Goal: Task Accomplishment & Management: Complete application form

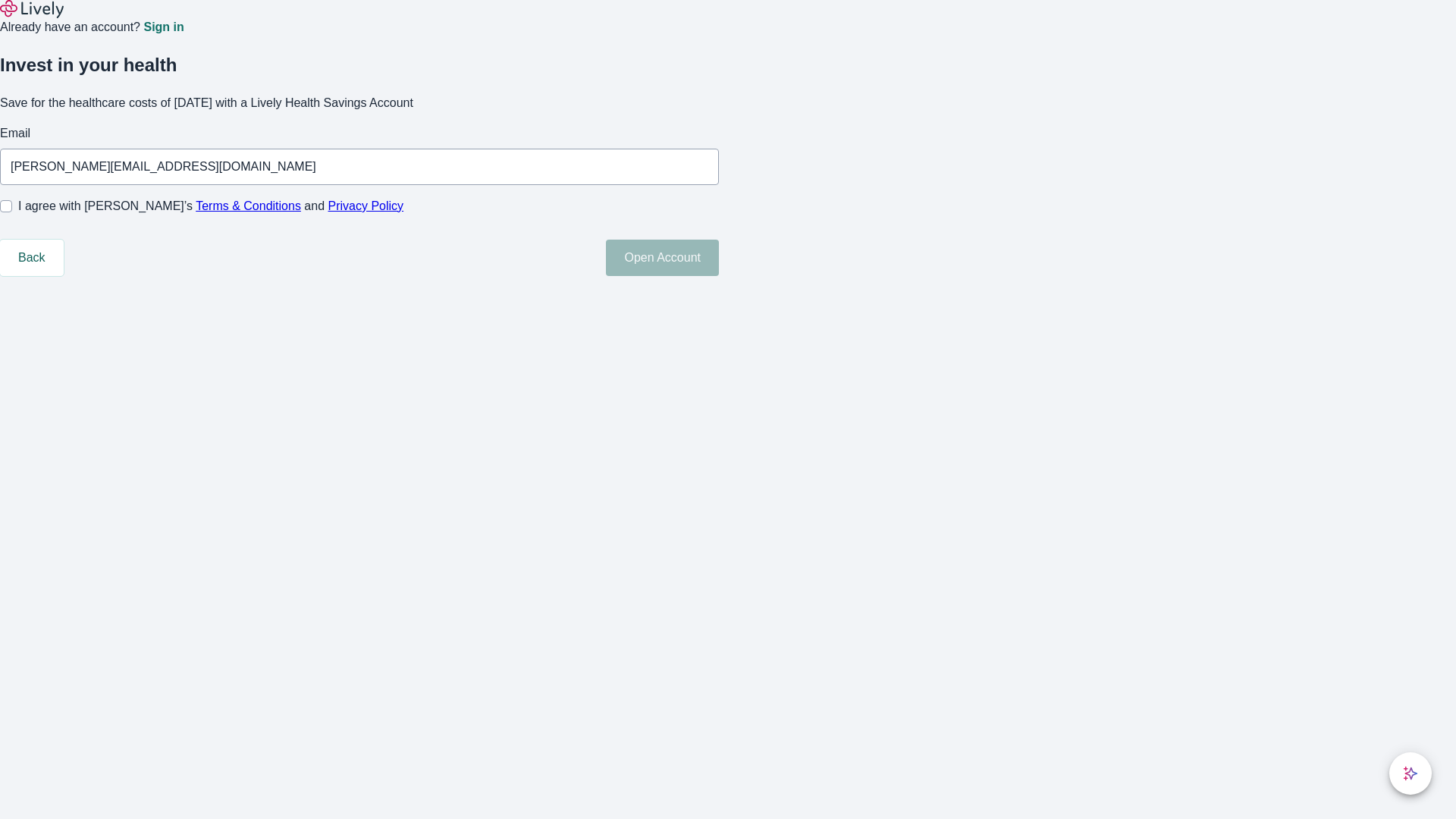
click at [12, 212] on input "I agree with Lively’s Terms & Conditions and Privacy Policy" at bounding box center [6, 205] width 12 height 12
checkbox input "true"
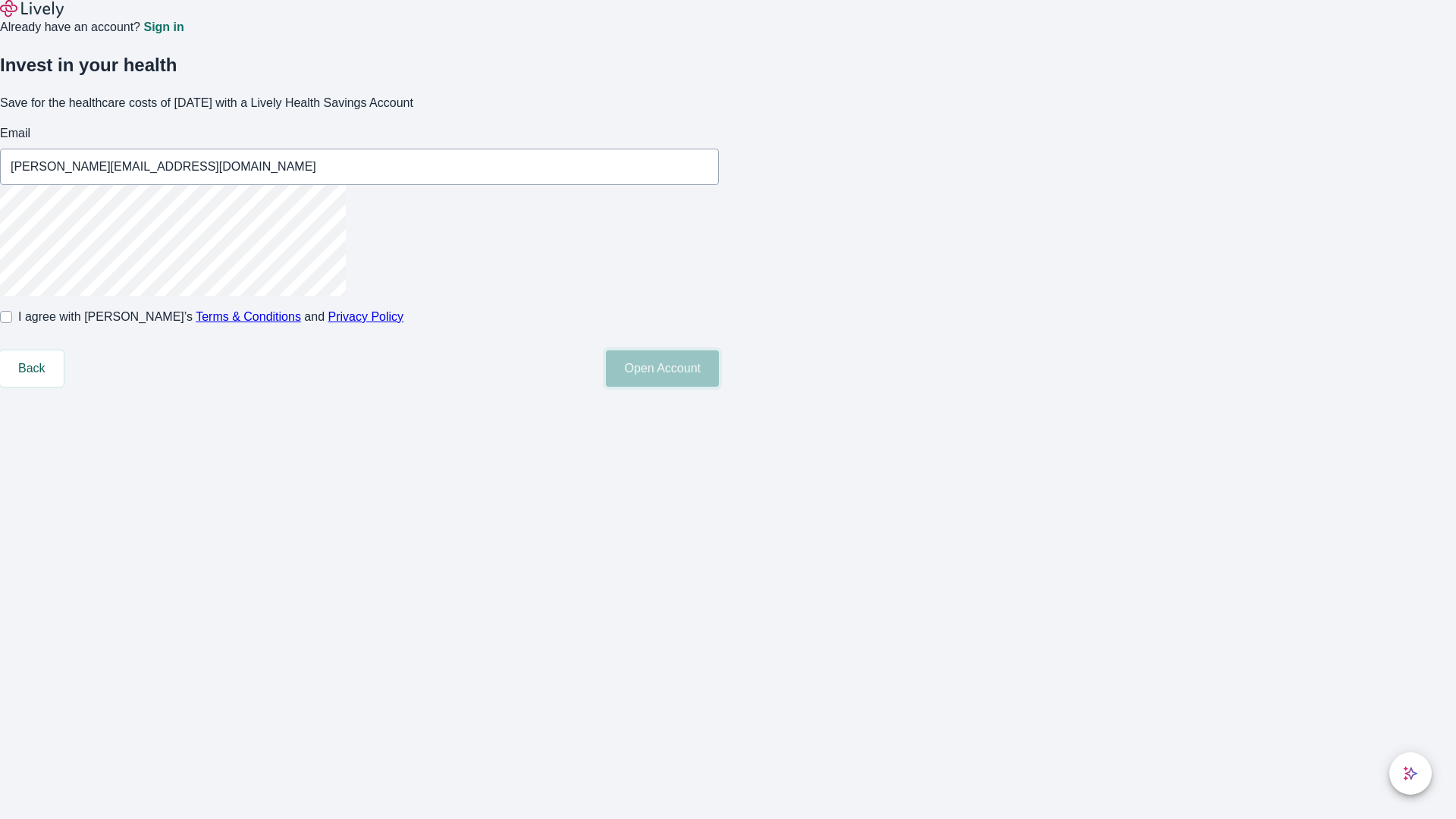
click at [719, 387] on button "Open Account" at bounding box center [662, 368] width 113 height 36
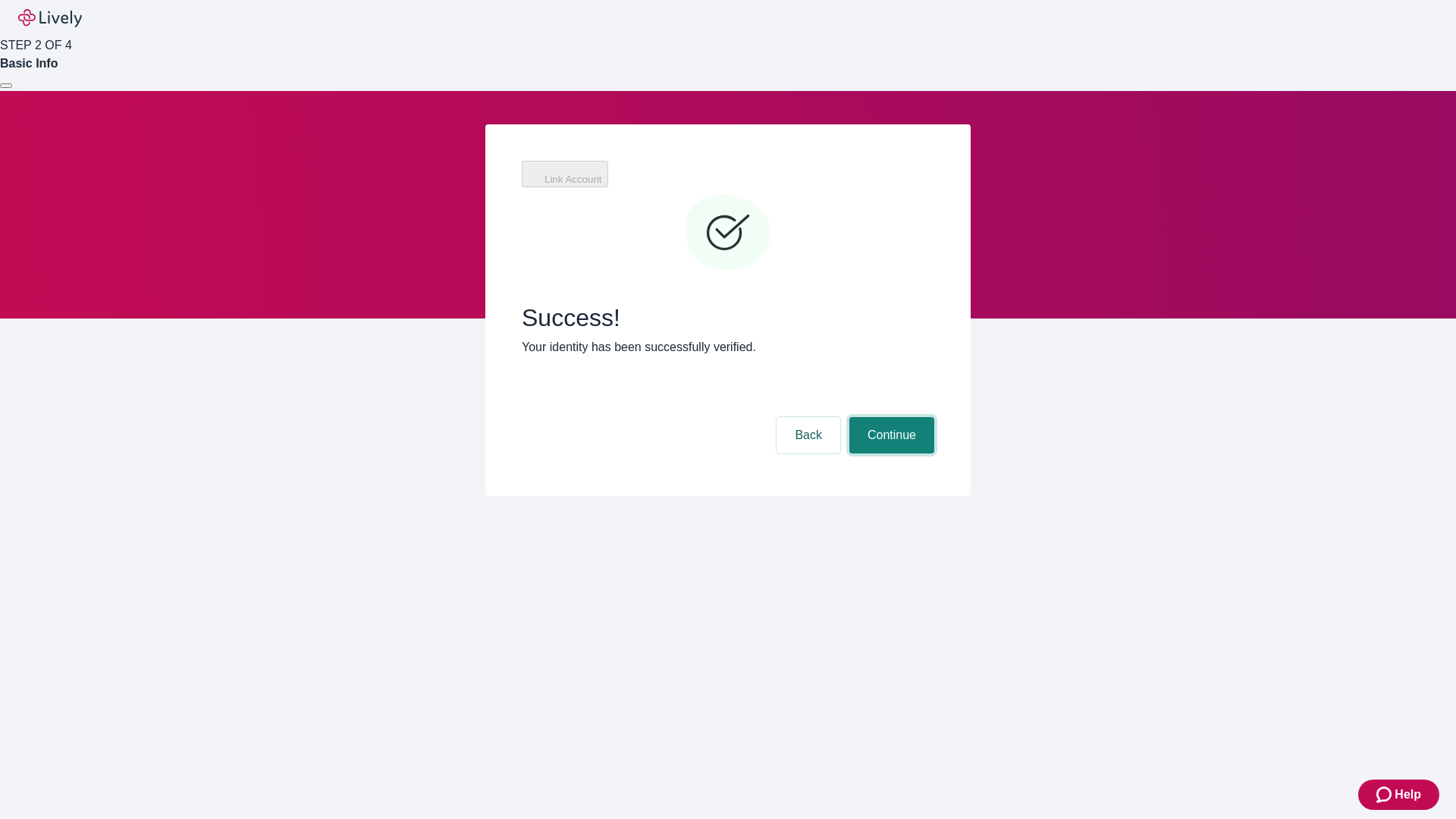
click at [889, 417] on button "Continue" at bounding box center [891, 435] width 85 height 36
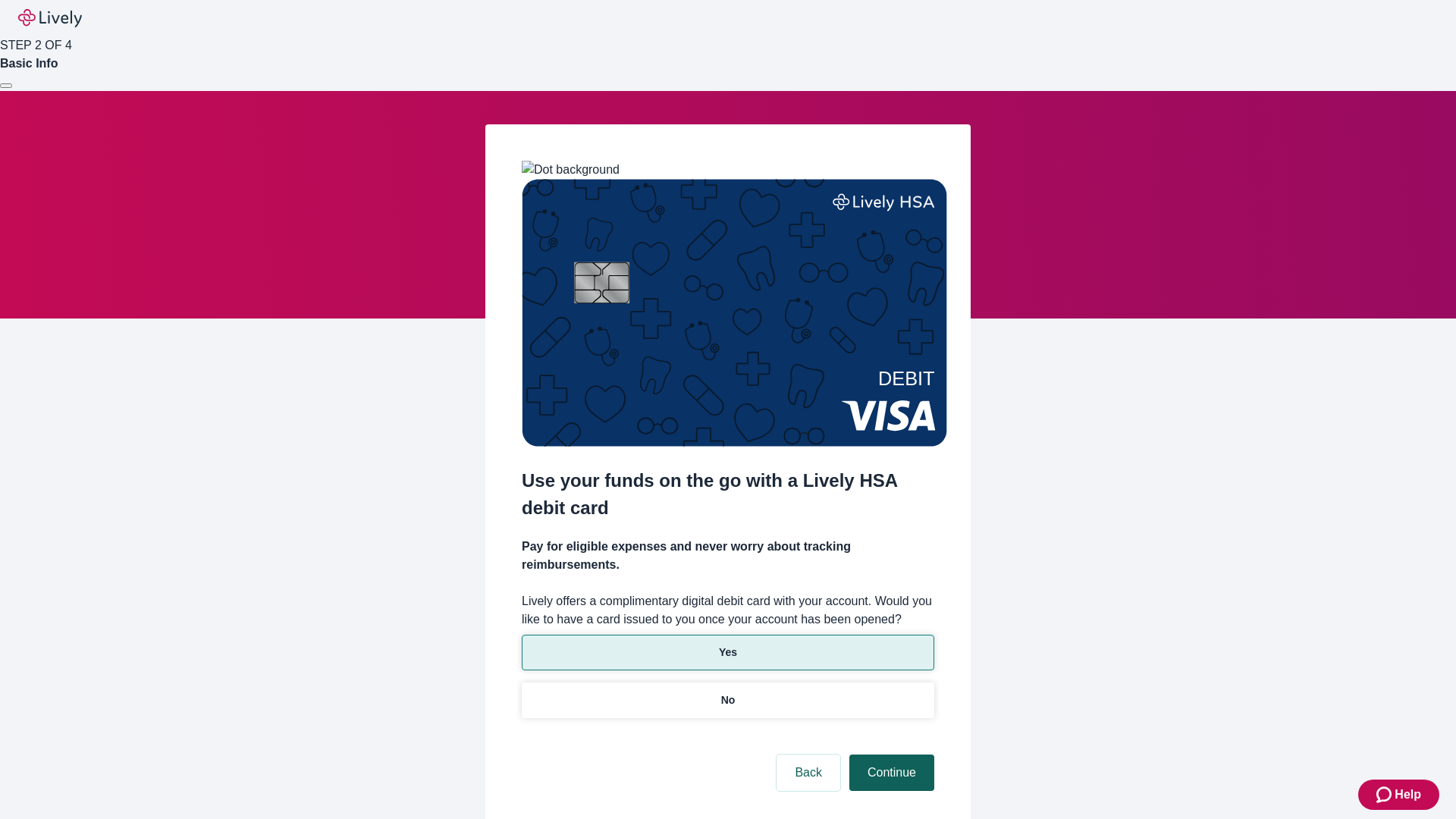
click at [727, 645] on p "Yes" at bounding box center [727, 653] width 18 height 16
click at [889, 755] on button "Continue" at bounding box center [891, 772] width 85 height 36
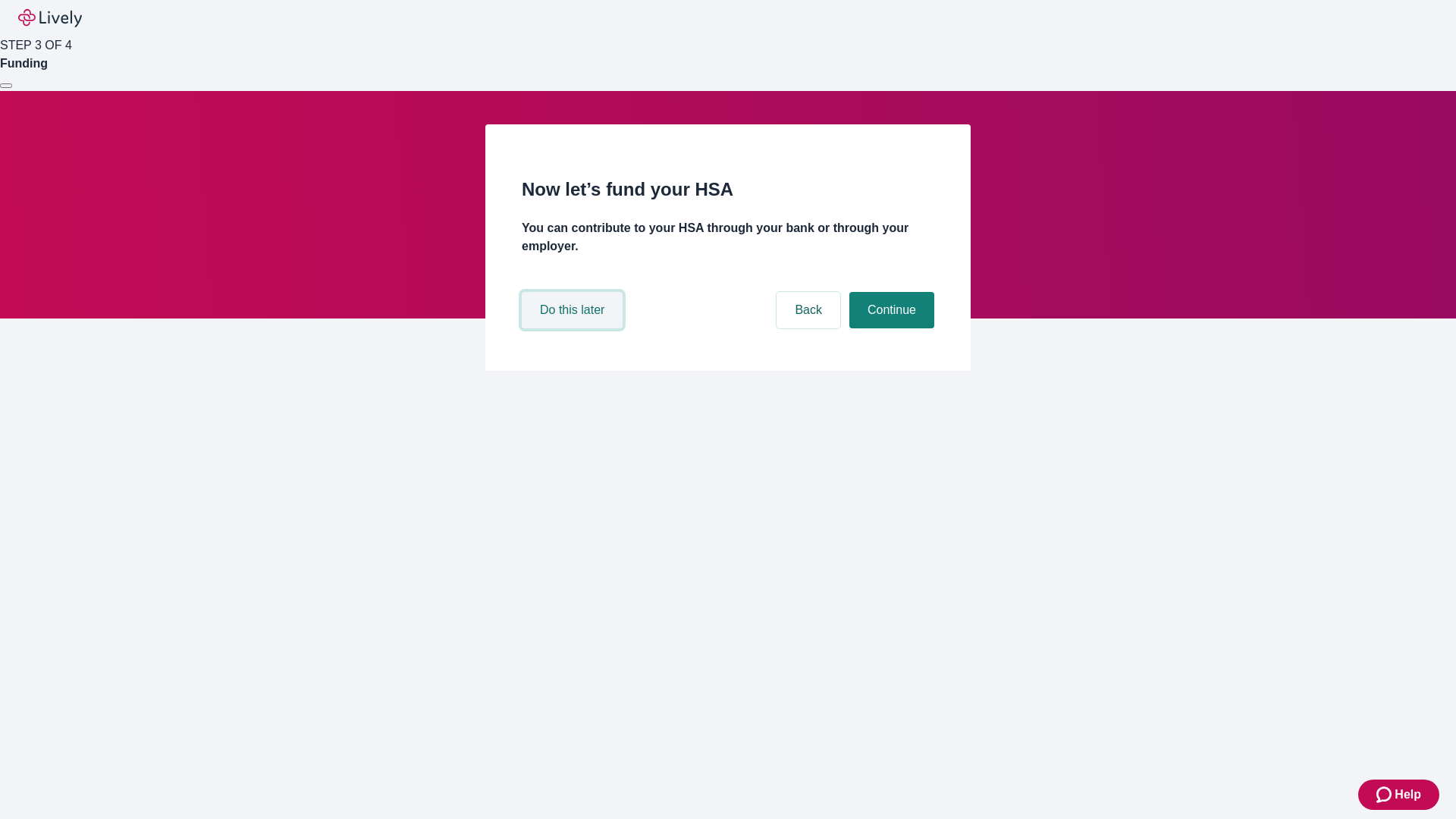
click at [574, 329] on button "Do this later" at bounding box center [572, 310] width 101 height 36
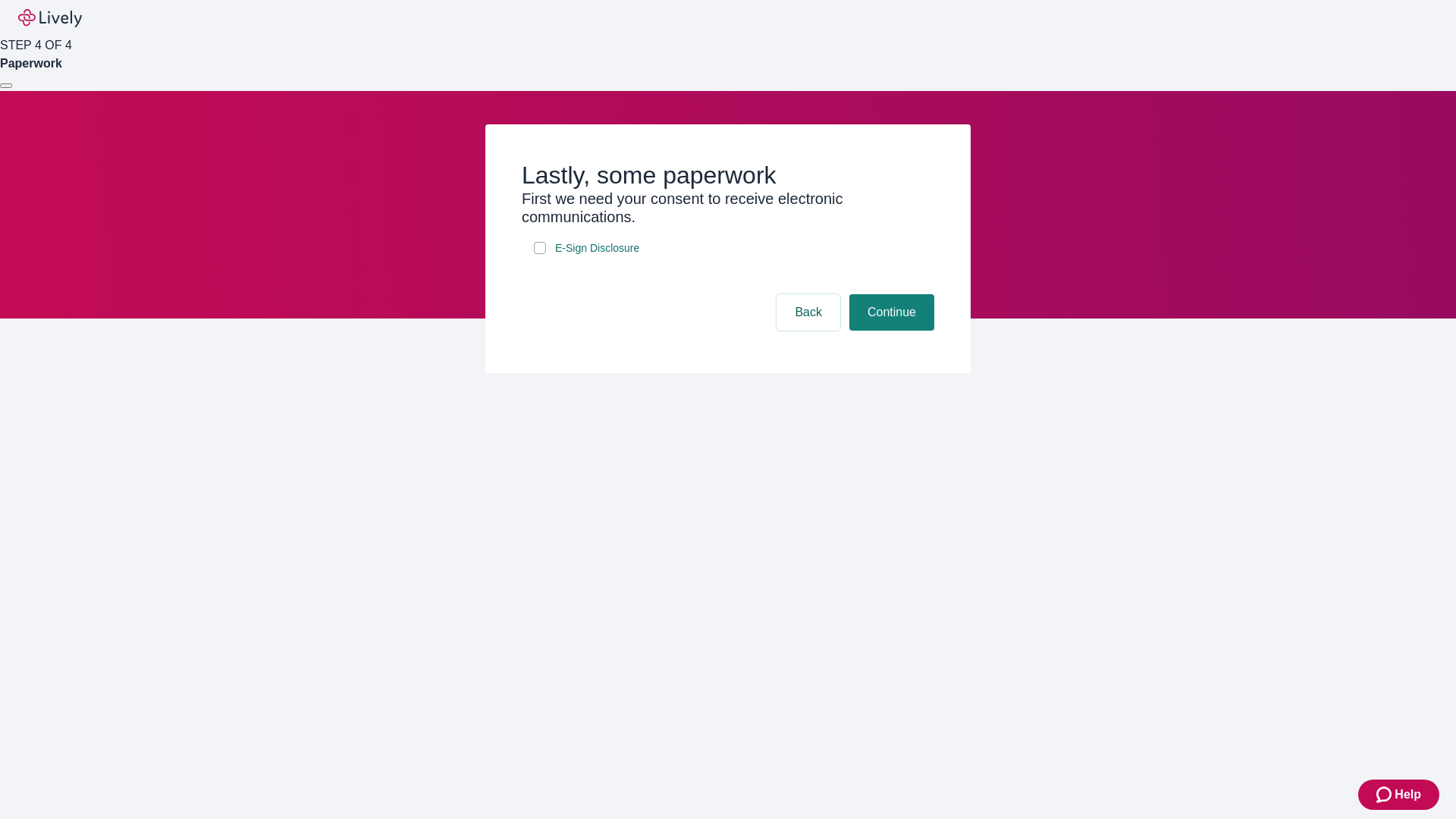
click at [539, 254] on input "E-Sign Disclosure" at bounding box center [539, 247] width 12 height 12
checkbox input "true"
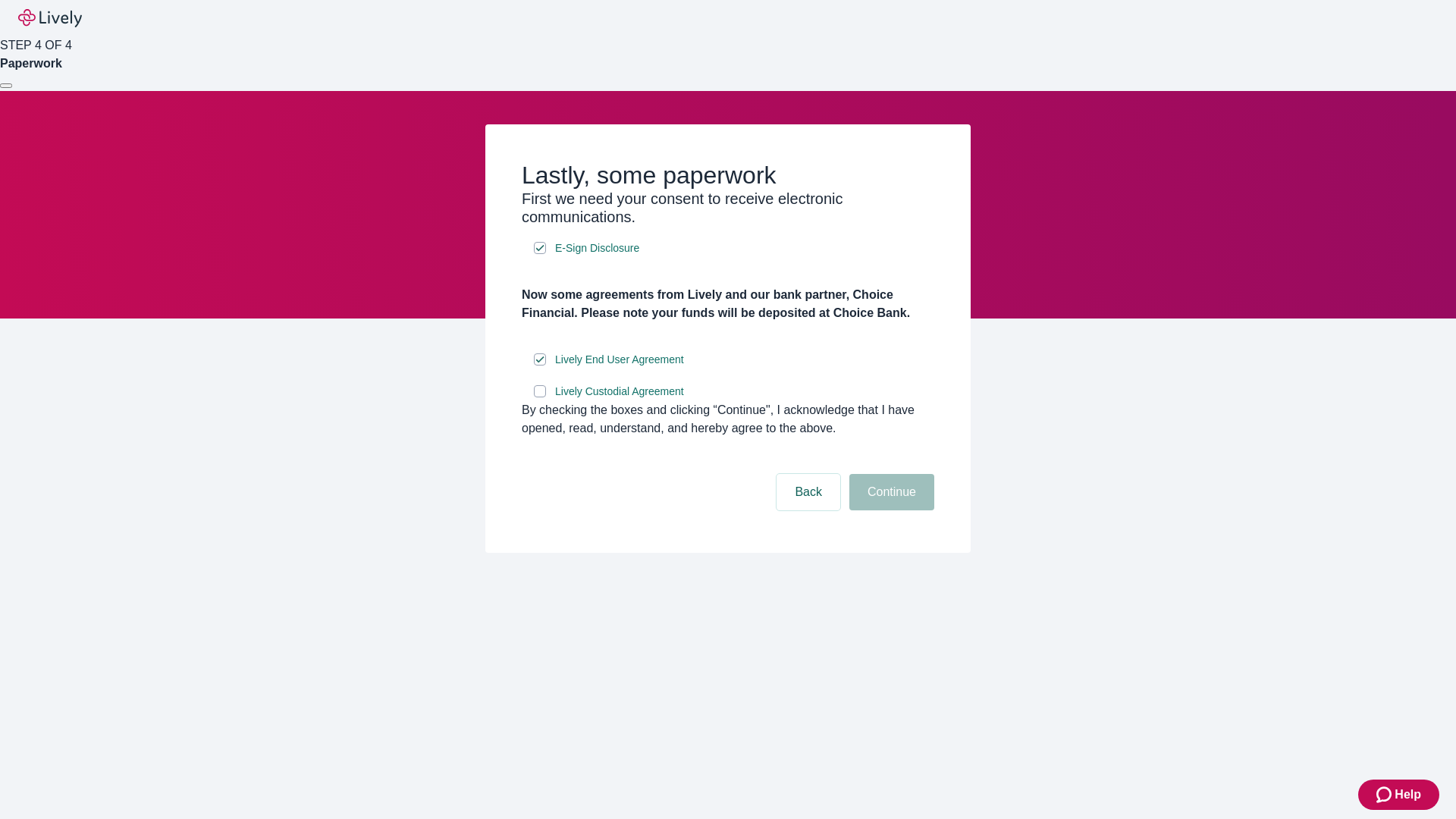
click at [539, 398] on input "Lively Custodial Agreement" at bounding box center [539, 391] width 12 height 12
checkbox input "true"
click at [889, 511] on button "Continue" at bounding box center [891, 492] width 85 height 36
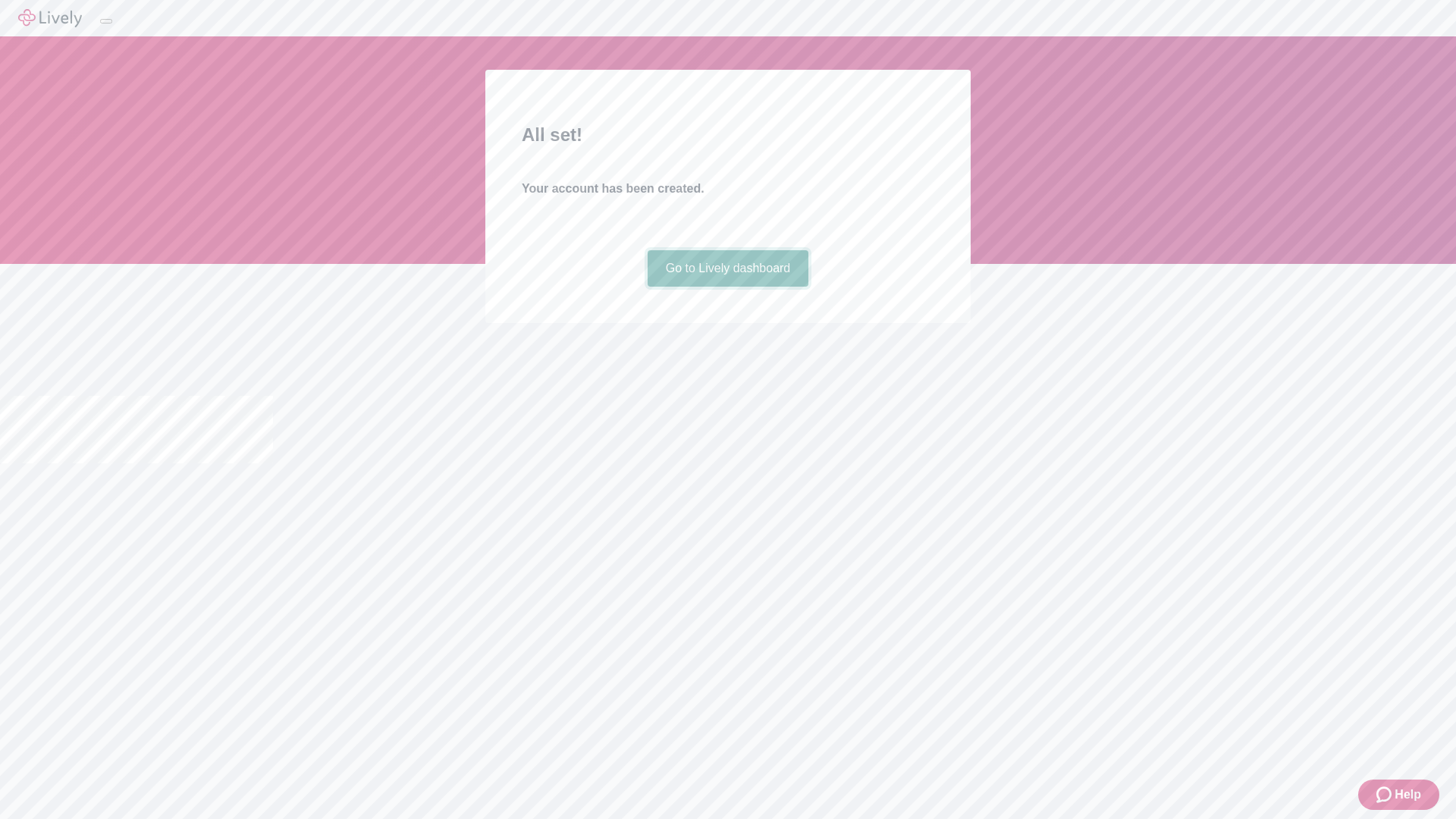
click at [727, 287] on link "Go to Lively dashboard" at bounding box center [728, 268] width 161 height 36
